Goal: Navigation & Orientation: Find specific page/section

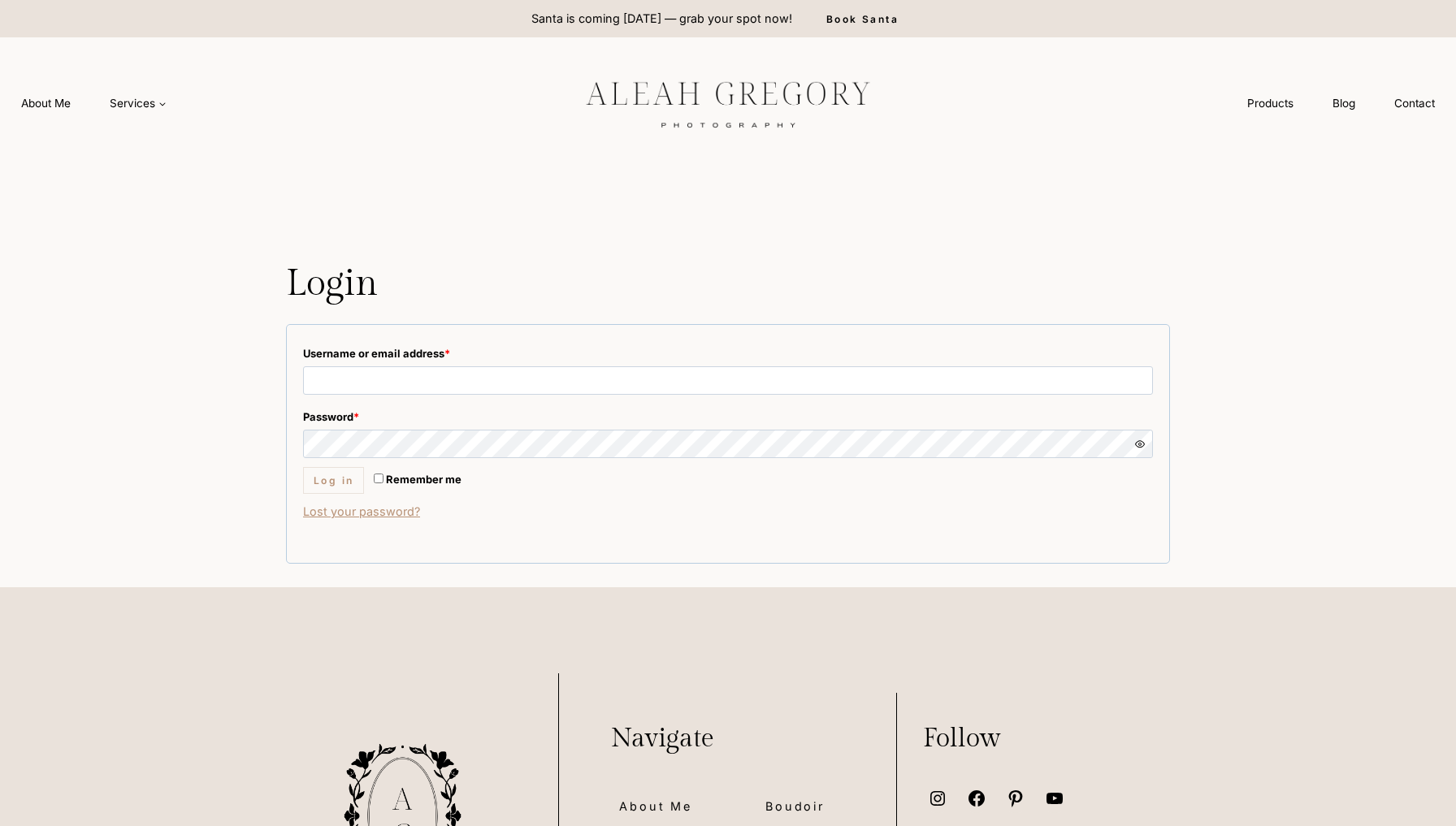
click at [835, 126] on img at bounding box center [728, 103] width 366 height 68
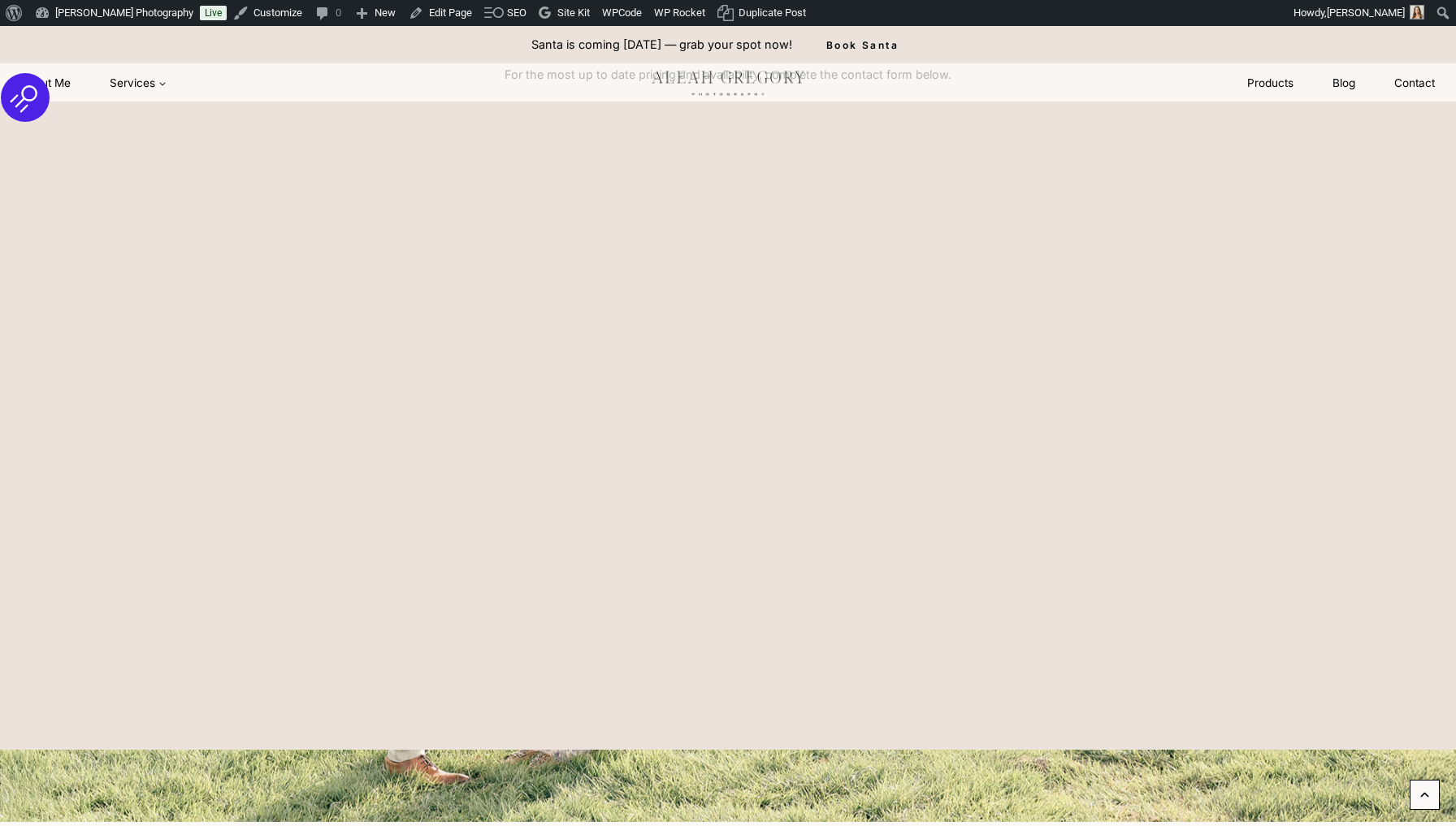
scroll to position [7782, 0]
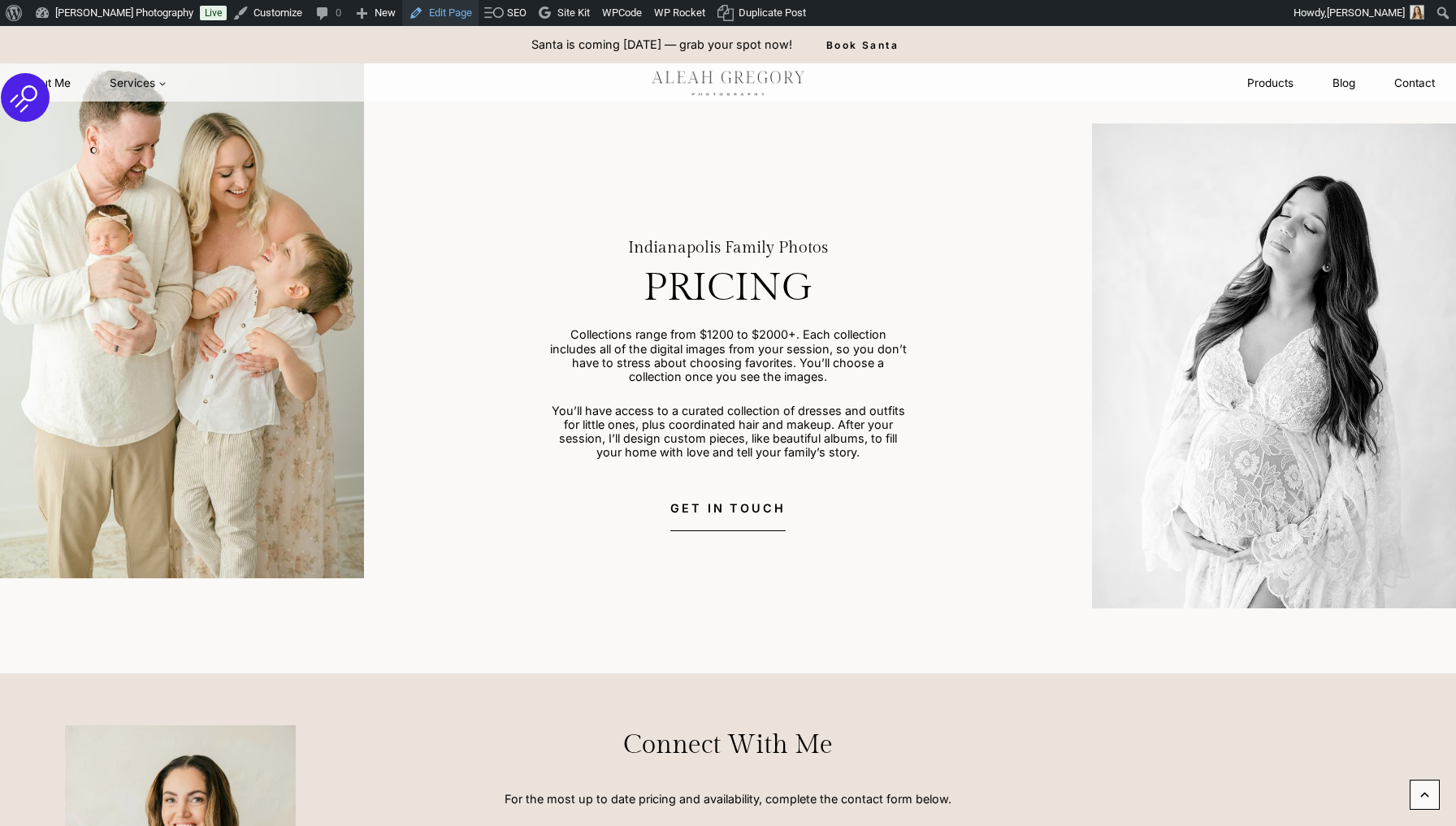
click at [468, 19] on link "Edit Page" at bounding box center [440, 13] width 77 height 26
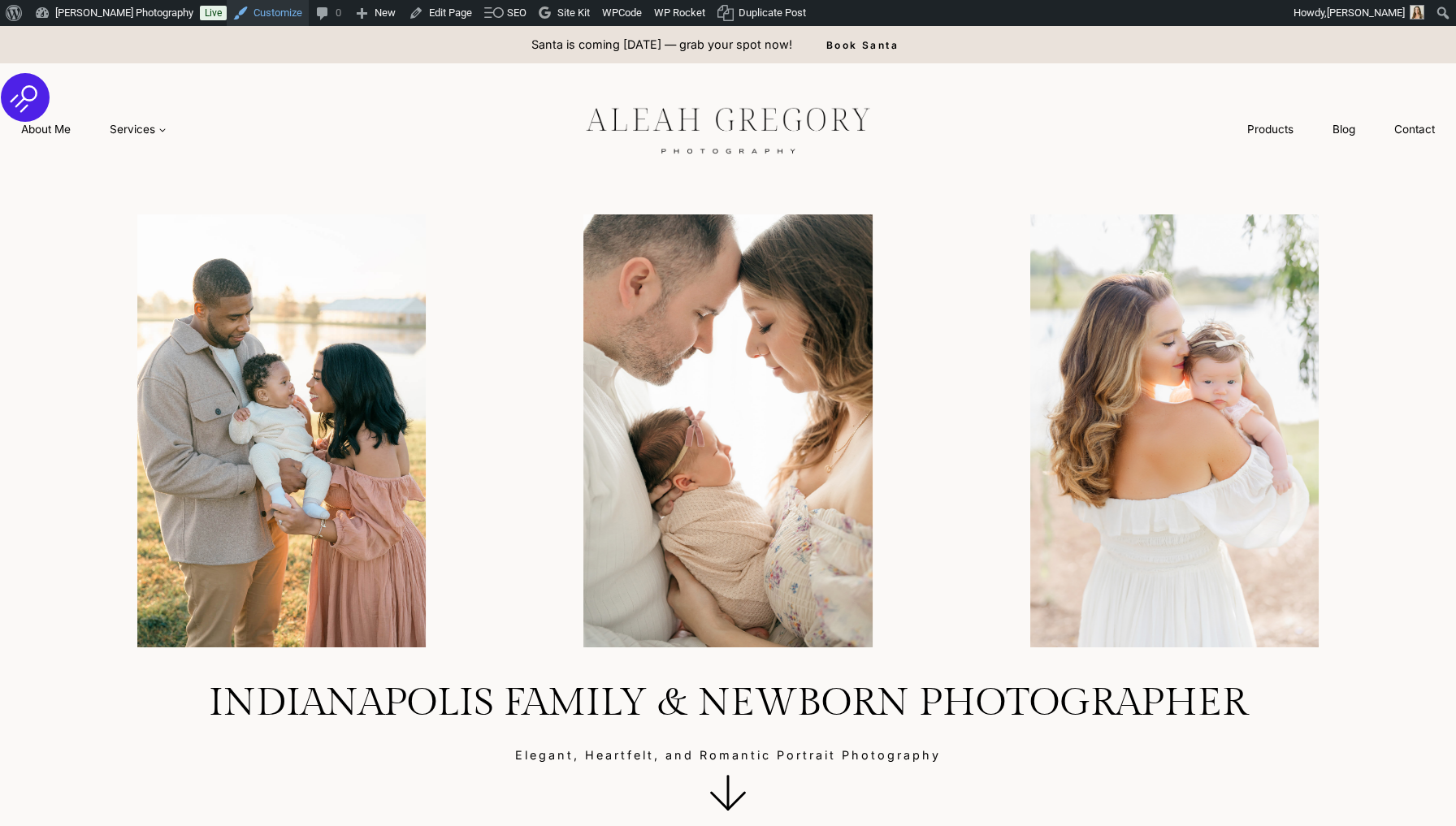
click at [294, 11] on link "Customize" at bounding box center [267, 13] width 82 height 26
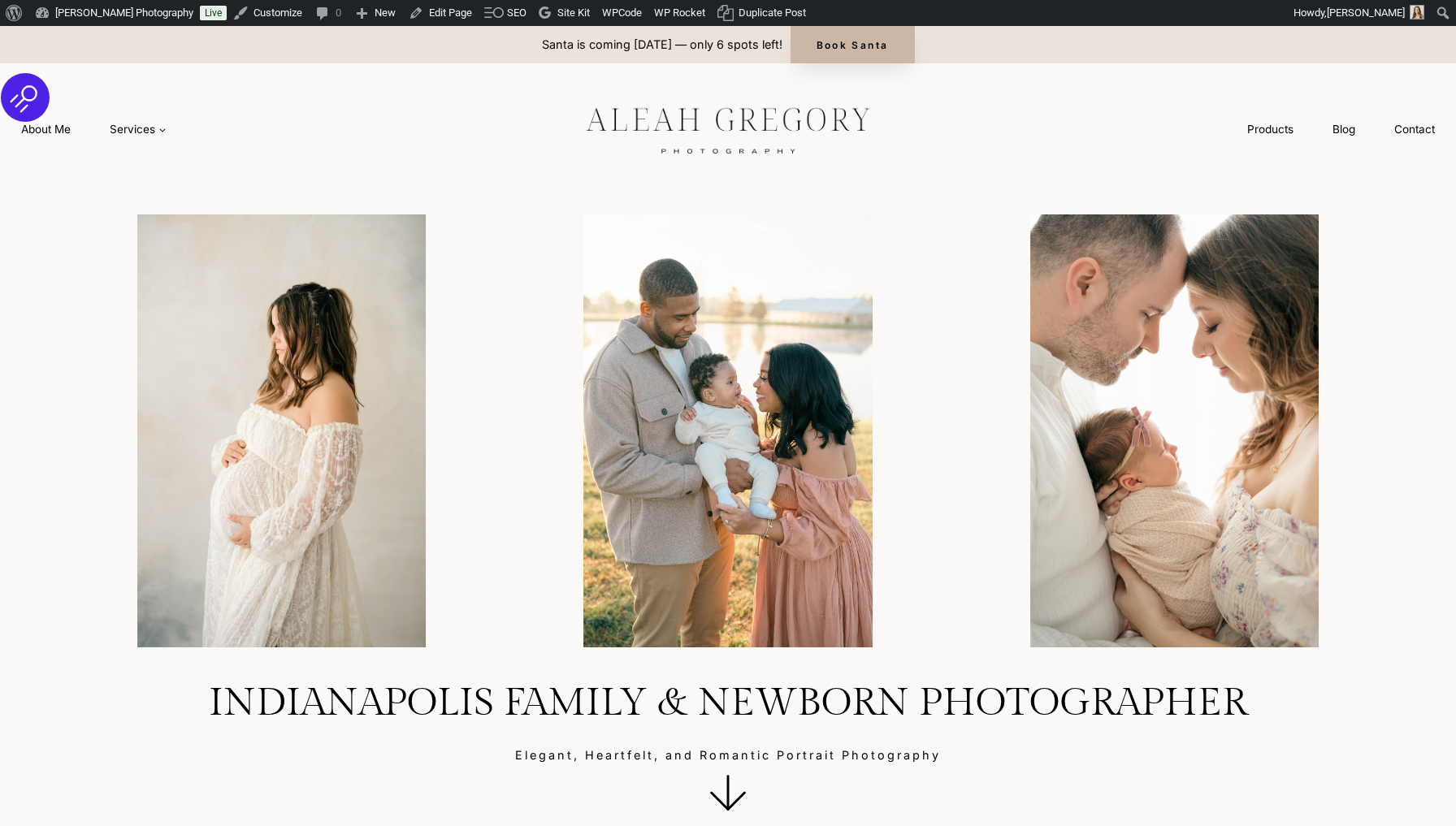
click at [839, 53] on link "Book Santa" at bounding box center [853, 44] width 124 height 37
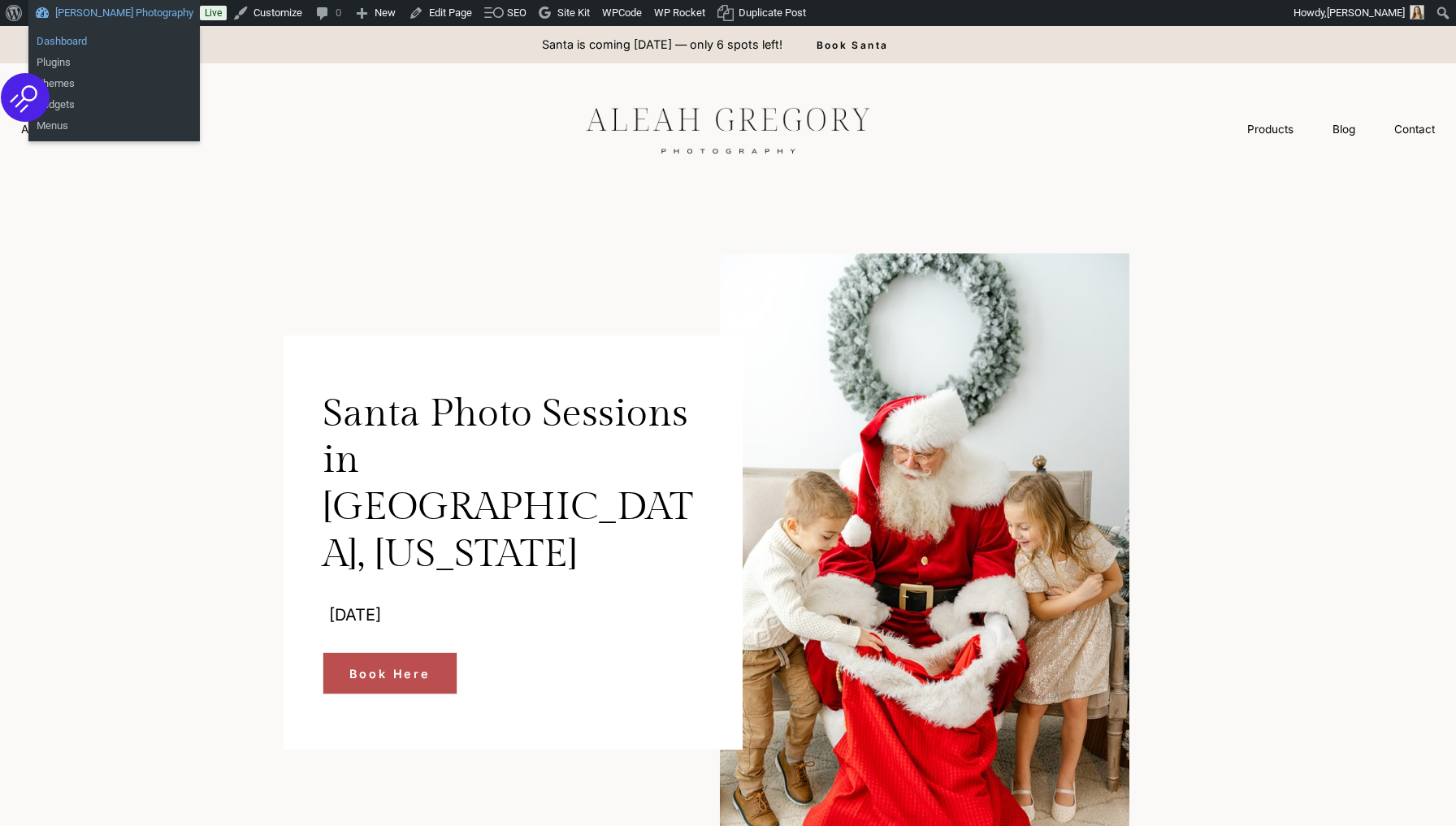
click at [117, 38] on link "Dashboard" at bounding box center [114, 41] width 172 height 21
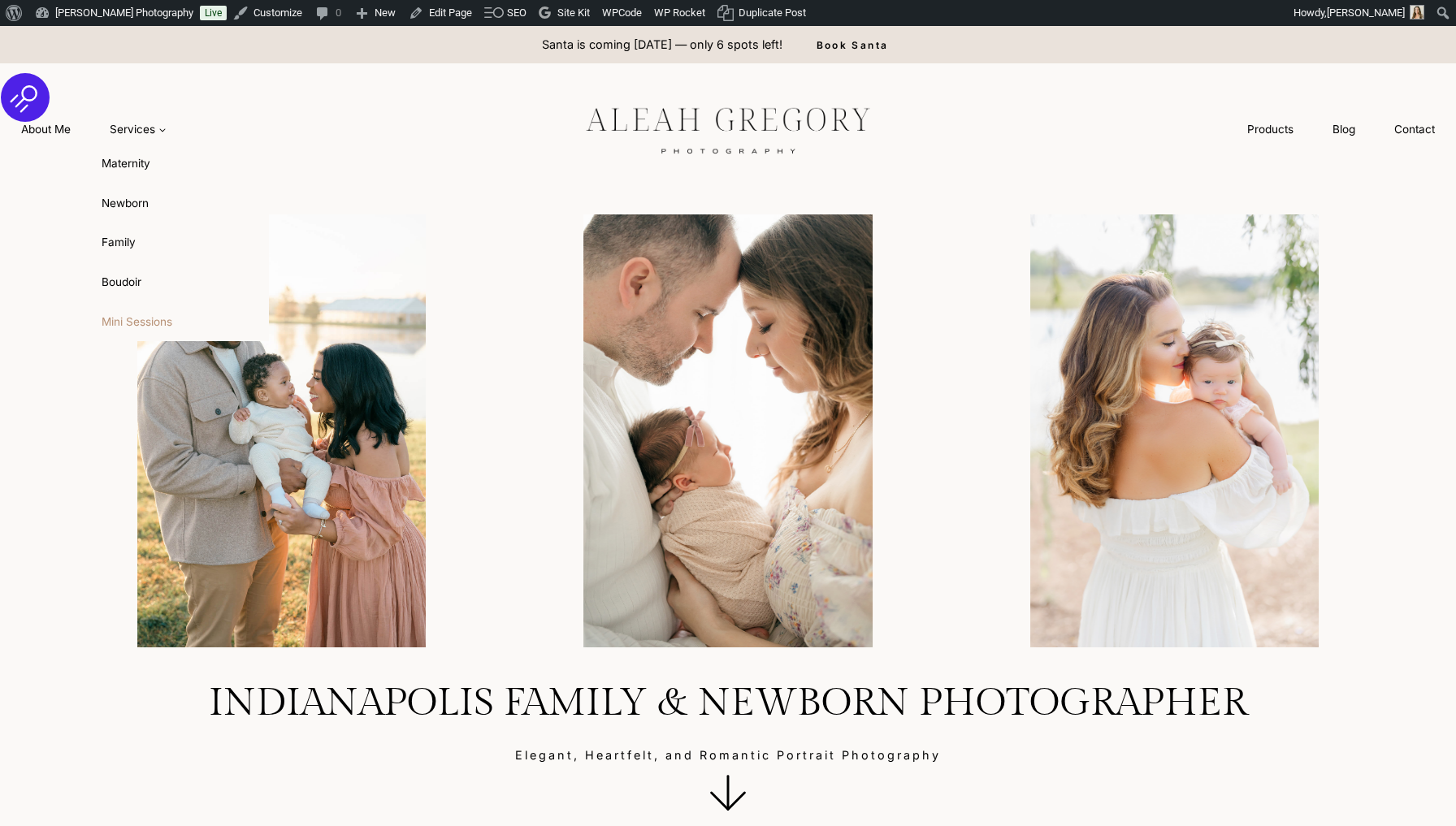
click at [127, 310] on link "Mini Sessions" at bounding box center [179, 321] width 179 height 39
